Goal: Task Accomplishment & Management: Manage account settings

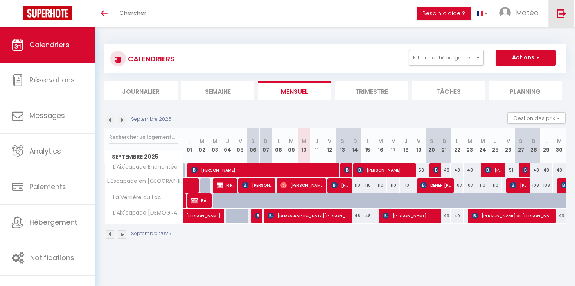
click at [560, 11] on img at bounding box center [561, 14] width 10 height 10
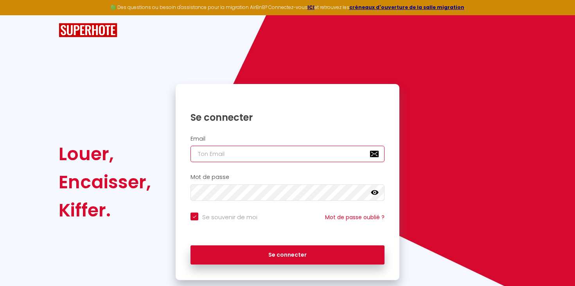
click at [241, 150] on input "email" at bounding box center [287, 154] width 194 height 16
type input "conciergerie.ep@gmail.com"
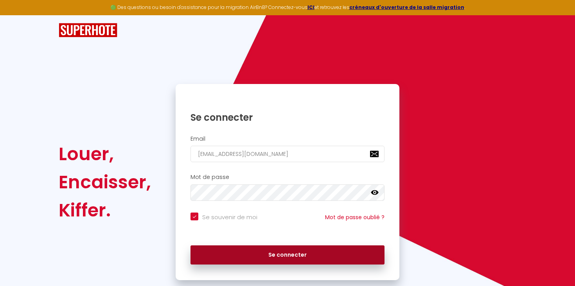
click at [283, 253] on button "Se connecter" at bounding box center [287, 255] width 194 height 20
checkbox input "true"
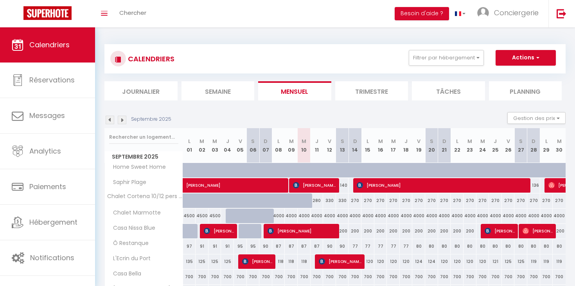
scroll to position [92, 0]
